Goal: Check status: Check status

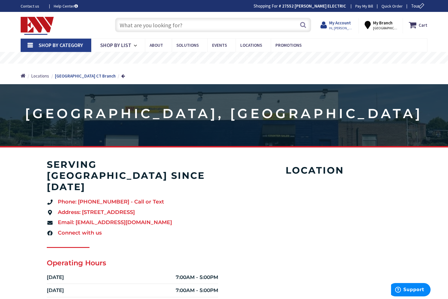
click at [346, 25] on strong "My Account" at bounding box center [340, 23] width 22 height 6
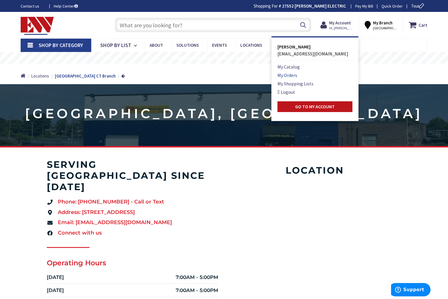
click at [296, 77] on link "My Orders" at bounding box center [288, 75] width 20 height 7
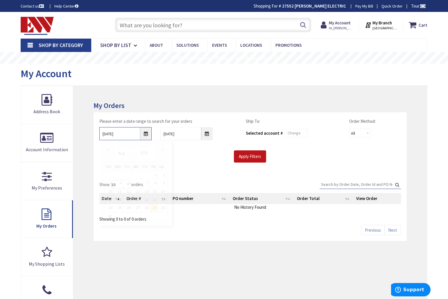
click at [104, 133] on input "8/29/2025" at bounding box center [125, 133] width 52 height 13
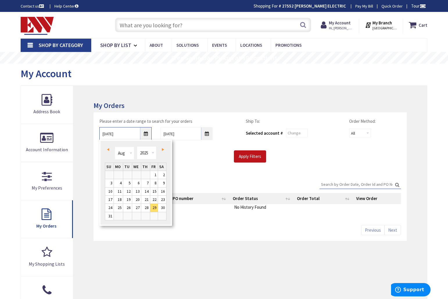
type input "1/29/2025"
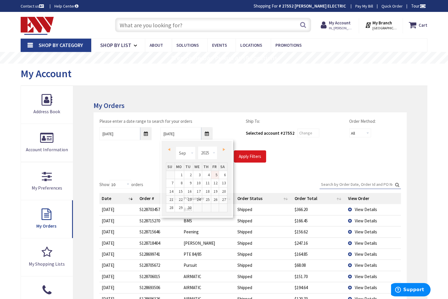
click at [254, 156] on input "Apply Filters" at bounding box center [250, 157] width 32 height 12
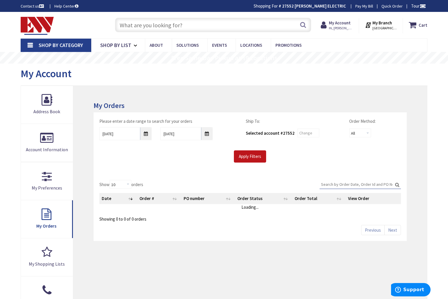
click at [332, 184] on input "Search:" at bounding box center [360, 184] width 81 height 9
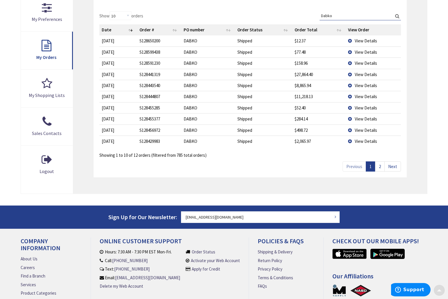
scroll to position [209, 0]
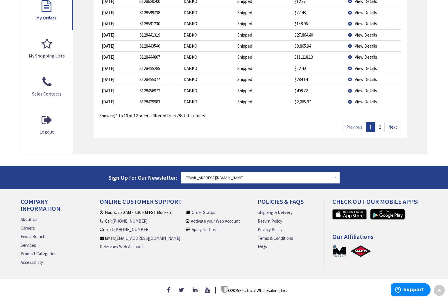
type input "Dabko"
click at [380, 124] on link "2" at bounding box center [380, 127] width 10 height 10
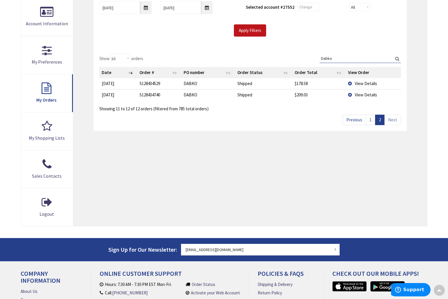
scroll to position [95, 0]
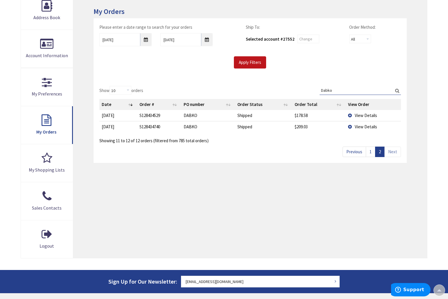
click at [371, 150] on link "1" at bounding box center [371, 152] width 10 height 10
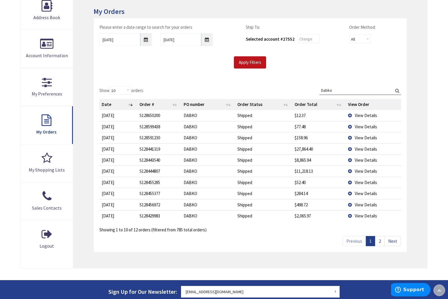
click at [384, 239] on link "2" at bounding box center [380, 241] width 10 height 10
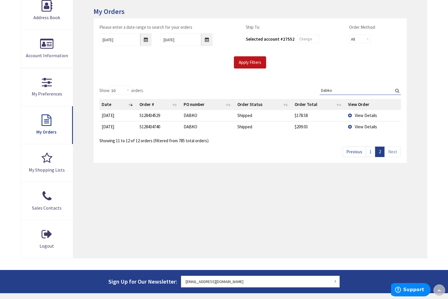
click at [369, 151] on link "1" at bounding box center [371, 152] width 10 height 10
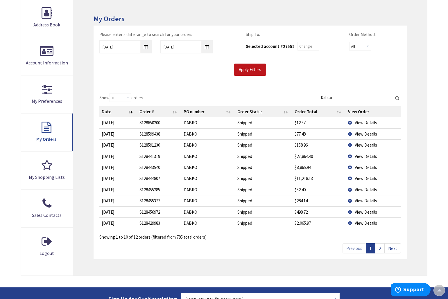
scroll to position [58, 0]
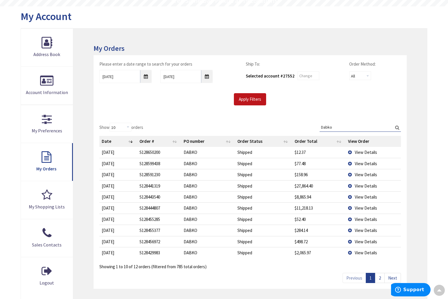
click at [383, 278] on link "2" at bounding box center [380, 278] width 10 height 10
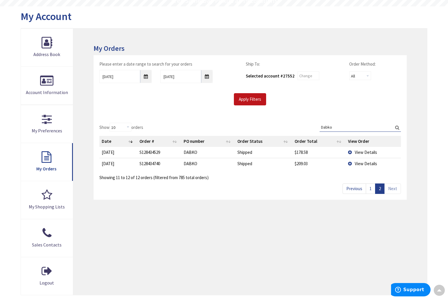
click at [372, 188] on link "1" at bounding box center [371, 189] width 10 height 10
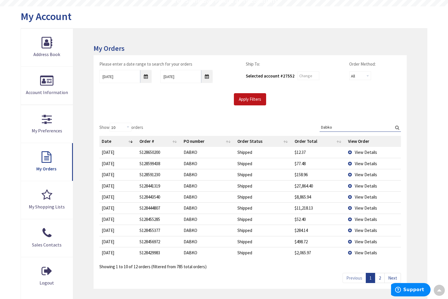
click at [364, 186] on span "View Details" at bounding box center [366, 186] width 22 height 6
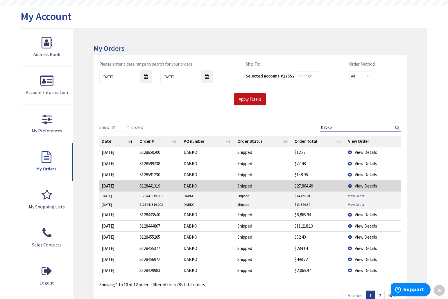
click at [364, 174] on span "View Details" at bounding box center [366, 175] width 22 height 6
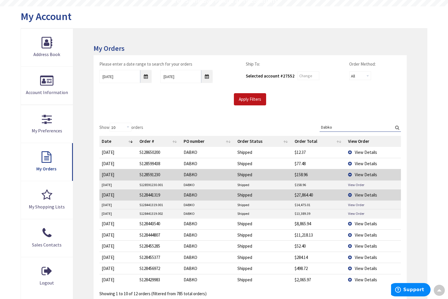
click at [362, 163] on span "View Details" at bounding box center [366, 164] width 22 height 6
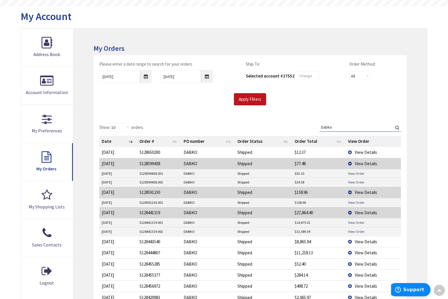
drag, startPoint x: 333, startPoint y: 127, endPoint x: 303, endPoint y: 126, distance: 29.4
click at [303, 126] on div "Show 10 25 50 100 orders Search: Dabko Date Order # PO number Order Status Orde…" at bounding box center [250, 219] width 302 height 192
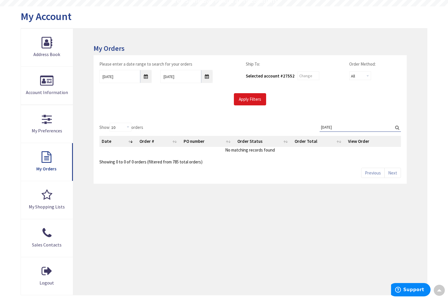
type input "7/30/25"
click at [256, 95] on input "Apply Filters" at bounding box center [250, 99] width 32 height 12
click at [333, 127] on input "Search:" at bounding box center [360, 127] width 81 height 9
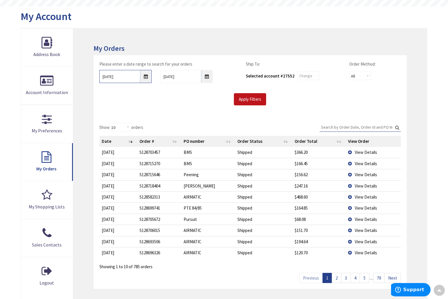
click at [146, 77] on input "1/29/2025" at bounding box center [125, 76] width 52 height 13
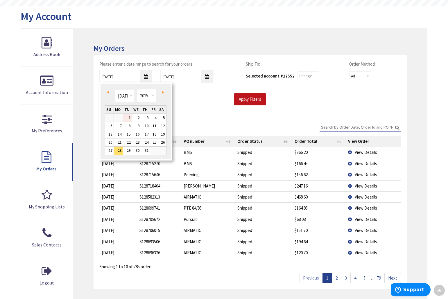
click at [126, 116] on link "1" at bounding box center [127, 118] width 9 height 8
type input "07/01/2025"
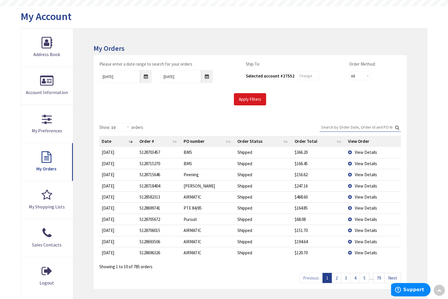
click at [255, 102] on input "Apply Filters" at bounding box center [250, 99] width 32 height 12
click at [378, 276] on link "24" at bounding box center [379, 278] width 12 height 10
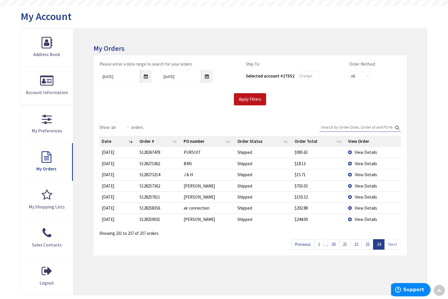
click at [368, 242] on link "23" at bounding box center [368, 245] width 12 height 10
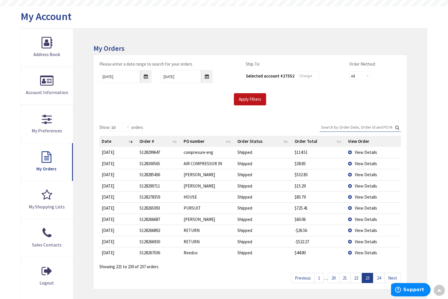
click at [358, 276] on link "22" at bounding box center [357, 278] width 12 height 10
click at [346, 276] on link "21" at bounding box center [345, 278] width 12 height 10
click at [335, 276] on link "20" at bounding box center [334, 278] width 12 height 10
click at [339, 276] on link "19" at bounding box center [341, 278] width 12 height 10
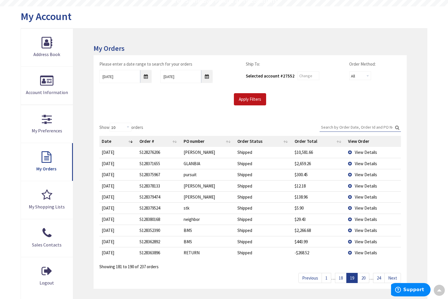
click at [339, 276] on link "18" at bounding box center [341, 278] width 12 height 10
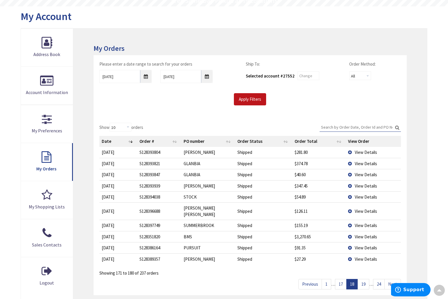
click at [339, 279] on link "17" at bounding box center [341, 284] width 12 height 10
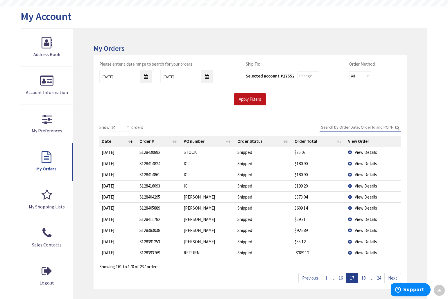
click at [339, 276] on link "16" at bounding box center [341, 278] width 12 height 10
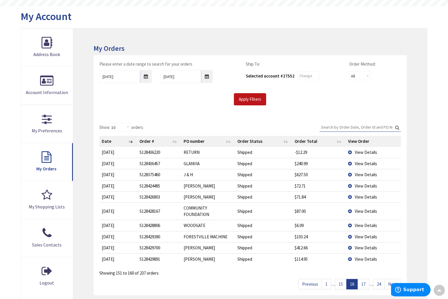
click at [339, 279] on link "15" at bounding box center [341, 284] width 12 height 10
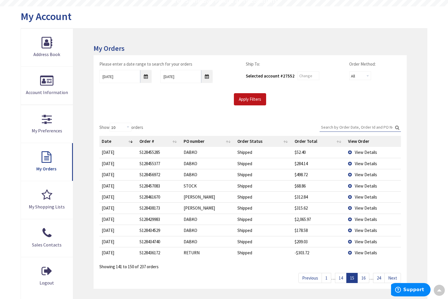
click at [339, 276] on link "14" at bounding box center [341, 278] width 12 height 10
click at [333, 128] on input "Search:" at bounding box center [360, 127] width 81 height 9
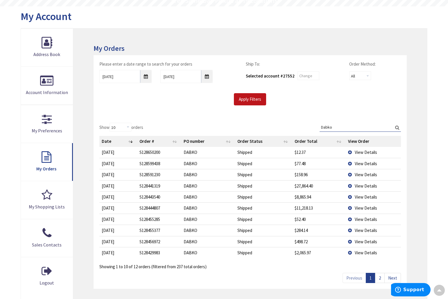
type input "Dabko"
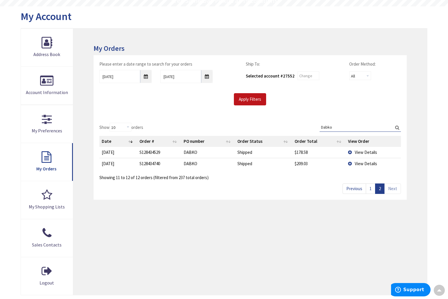
click at [364, 162] on span "View Details" at bounding box center [366, 164] width 22 height 6
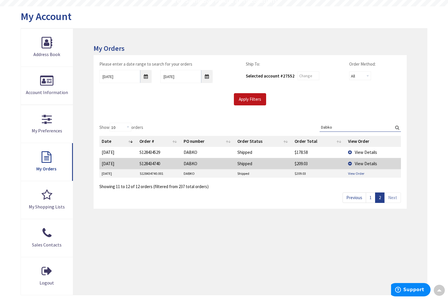
click at [352, 171] on link "View Order" at bounding box center [356, 173] width 16 height 5
click at [360, 150] on span "View Details" at bounding box center [366, 153] width 22 height 6
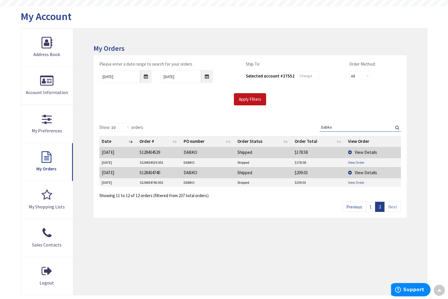
click at [358, 160] on link "View Order" at bounding box center [356, 162] width 16 height 5
click at [374, 205] on link "1" at bounding box center [371, 207] width 10 height 10
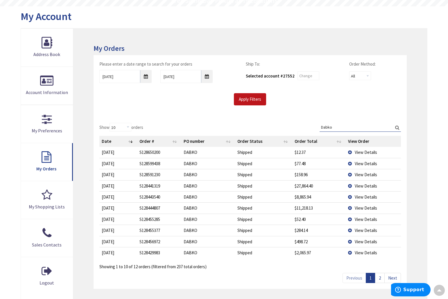
click at [362, 252] on span "View Details" at bounding box center [366, 253] width 22 height 6
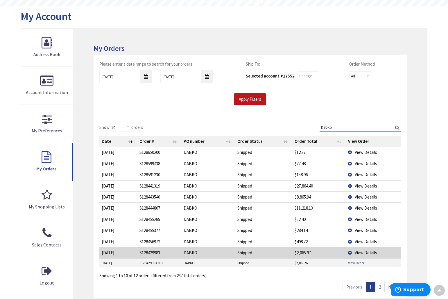
click at [351, 261] on link "View Order" at bounding box center [356, 263] width 16 height 5
click at [366, 240] on span "View Details" at bounding box center [366, 242] width 22 height 6
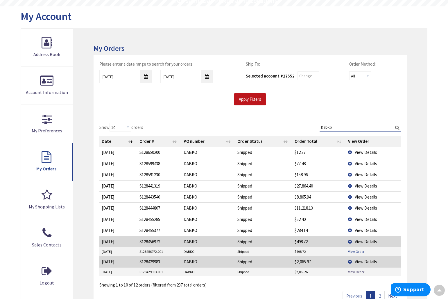
click at [356, 251] on link "View Order" at bounding box center [356, 251] width 16 height 5
click at [362, 228] on span "View Details" at bounding box center [366, 231] width 22 height 6
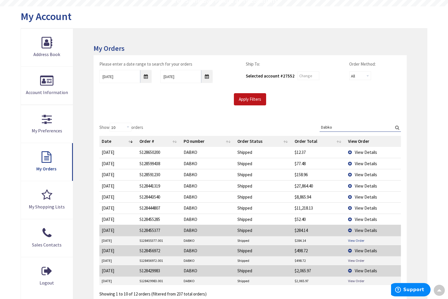
click at [358, 239] on link "View Order" at bounding box center [356, 240] width 16 height 5
click at [364, 218] on span "View Details" at bounding box center [366, 220] width 22 height 6
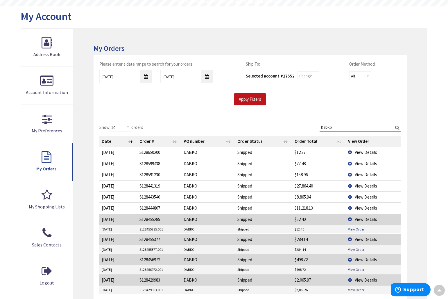
click at [363, 228] on link "View Order" at bounding box center [356, 229] width 16 height 5
click at [372, 208] on span "View Details" at bounding box center [366, 208] width 22 height 6
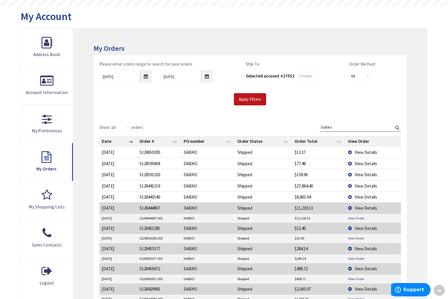
click at [355, 218] on link "View Order" at bounding box center [356, 218] width 16 height 5
click at [358, 197] on span "View Details" at bounding box center [366, 197] width 22 height 6
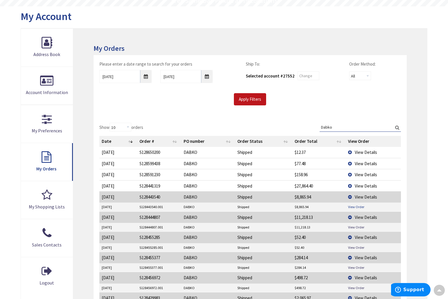
click at [357, 205] on link "View Order" at bounding box center [356, 207] width 16 height 5
click at [365, 185] on span "View Details" at bounding box center [366, 186] width 22 height 6
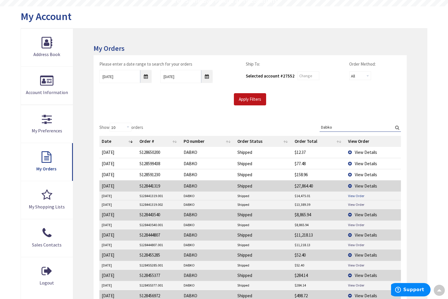
click at [353, 195] on link "View Order" at bounding box center [356, 196] width 16 height 5
click at [360, 194] on link "View Order" at bounding box center [356, 196] width 16 height 5
click at [360, 204] on link "View Order" at bounding box center [356, 204] width 16 height 5
click at [358, 226] on link "View Order" at bounding box center [356, 225] width 16 height 5
click at [358, 244] on link "View Order" at bounding box center [356, 245] width 16 height 5
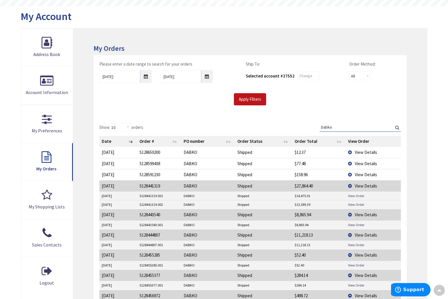
click at [358, 173] on span "View Details" at bounding box center [366, 175] width 22 height 6
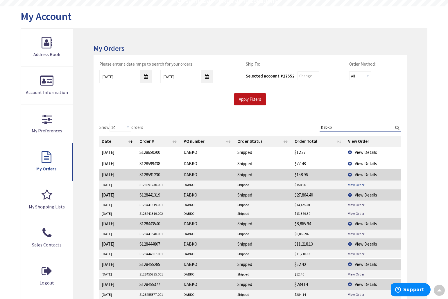
click at [351, 183] on link "View Order" at bounding box center [356, 185] width 16 height 5
click at [361, 162] on span "View Details" at bounding box center [366, 164] width 22 height 6
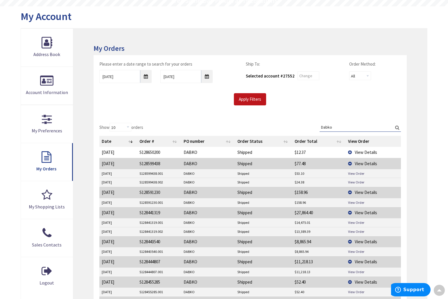
click at [362, 153] on span "View Details" at bounding box center [366, 153] width 22 height 6
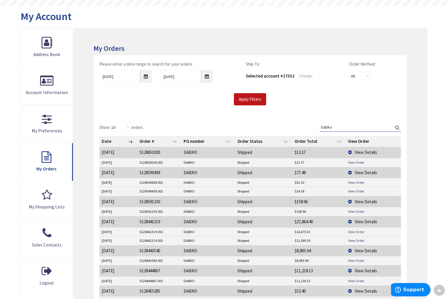
click at [362, 153] on span "View Details" at bounding box center [366, 153] width 22 height 6
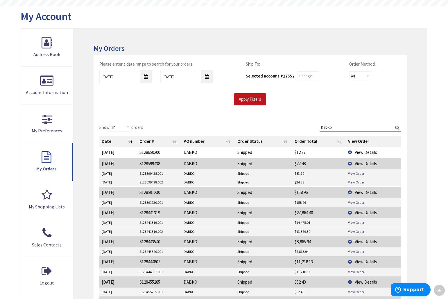
click at [354, 163] on td "View Details" at bounding box center [373, 163] width 55 height 11
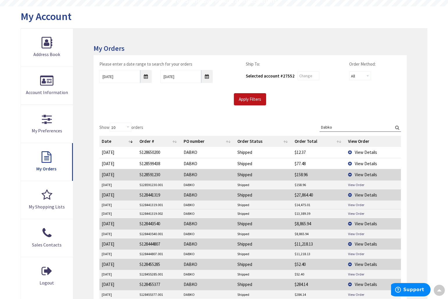
click at [361, 175] on span "View Details" at bounding box center [366, 175] width 22 height 6
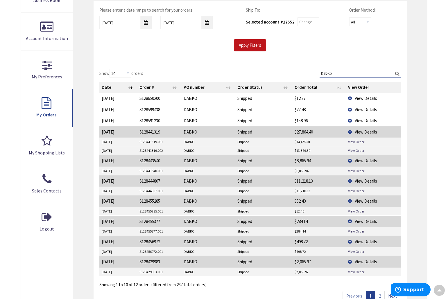
scroll to position [120, 0]
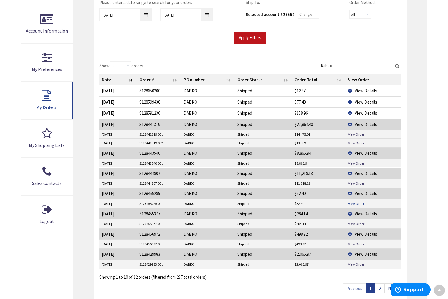
click at [355, 202] on link "View Order" at bounding box center [356, 203] width 16 height 5
click at [367, 191] on span "View Details" at bounding box center [366, 194] width 22 height 6
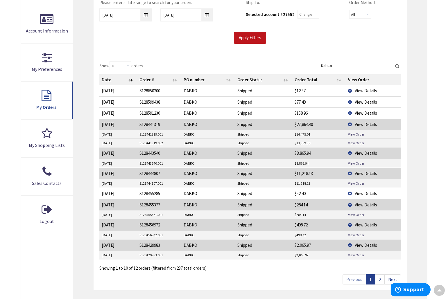
click at [364, 205] on span "View Details" at bounding box center [366, 205] width 22 height 6
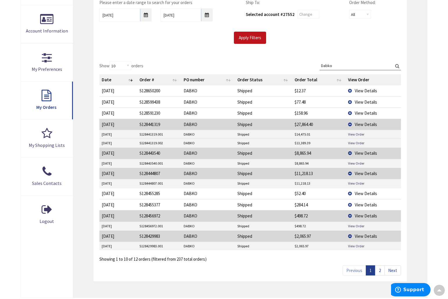
click at [364, 213] on span "View Details" at bounding box center [366, 216] width 22 height 6
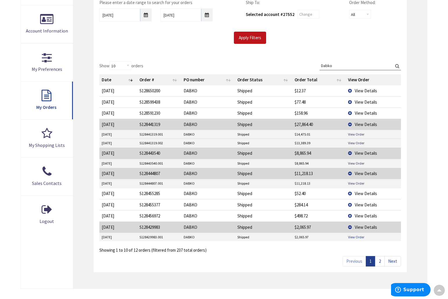
click at [358, 235] on link "View Order" at bounding box center [356, 237] width 16 height 5
click at [361, 225] on span "View Details" at bounding box center [366, 228] width 22 height 6
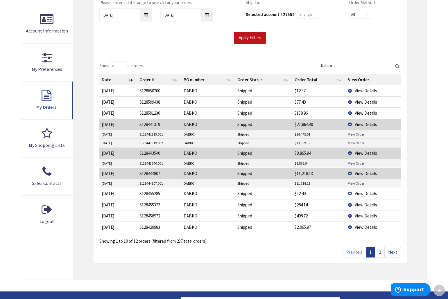
click at [381, 252] on link "2" at bounding box center [380, 252] width 10 height 10
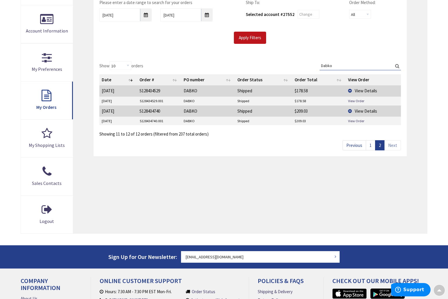
click at [367, 91] on span "View Details" at bounding box center [366, 91] width 22 height 6
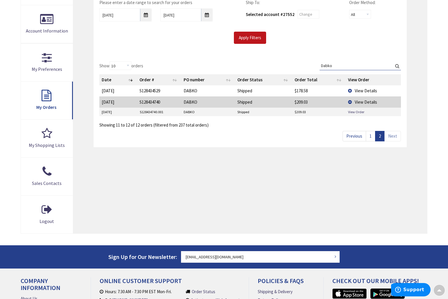
click at [366, 101] on span "View Details" at bounding box center [366, 102] width 22 height 6
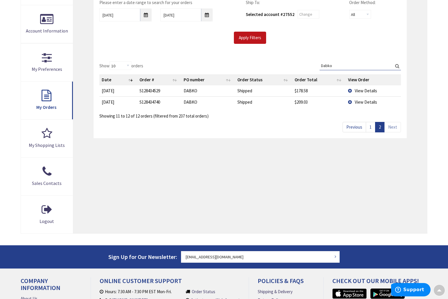
click at [371, 126] on link "1" at bounding box center [371, 127] width 10 height 10
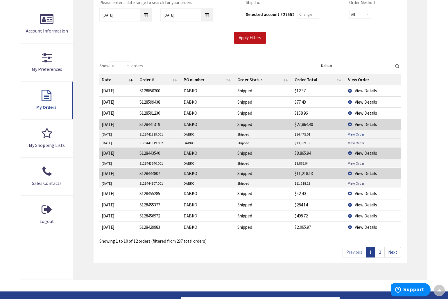
click at [359, 134] on link "View Order" at bounding box center [356, 134] width 16 height 5
click at [353, 142] on link "View Order" at bounding box center [356, 143] width 16 height 5
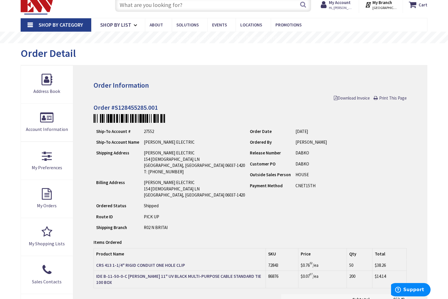
scroll to position [22, 0]
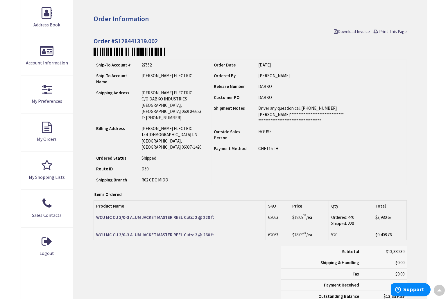
scroll to position [37, 0]
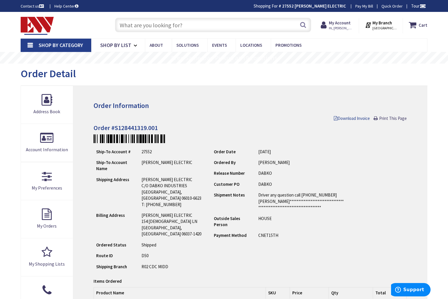
click at [360, 119] on span "Download Invoice" at bounding box center [352, 119] width 36 height 6
click at [352, 118] on span "Download Invoice" at bounding box center [352, 119] width 36 height 6
